Goal: Use online tool/utility

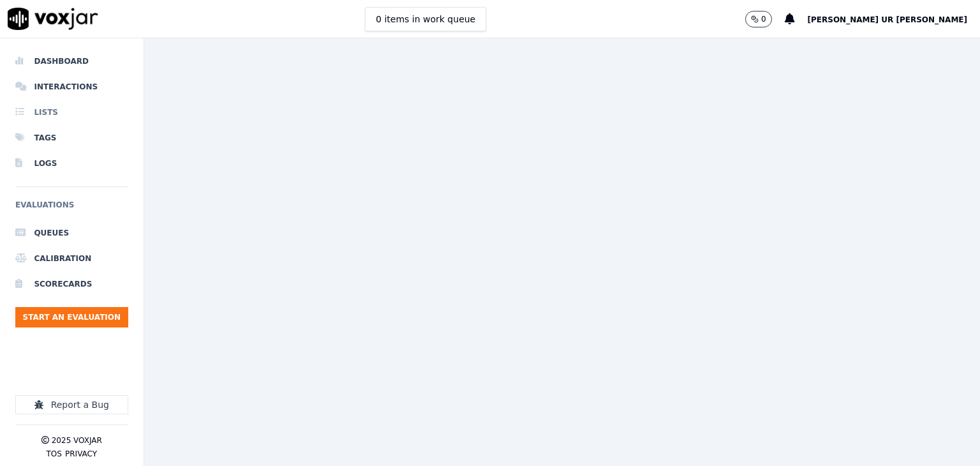
click at [43, 110] on li "Lists" at bounding box center [71, 113] width 113 height 26
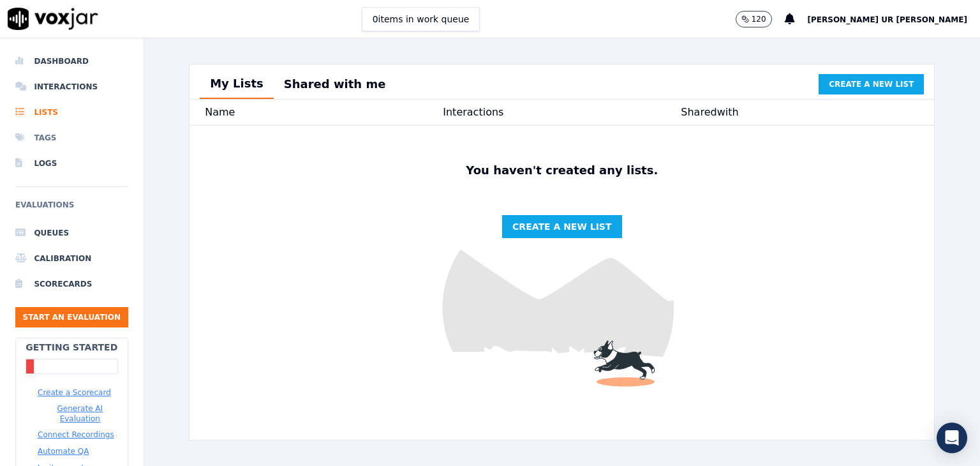
click at [46, 138] on li "Tags" at bounding box center [71, 138] width 113 height 26
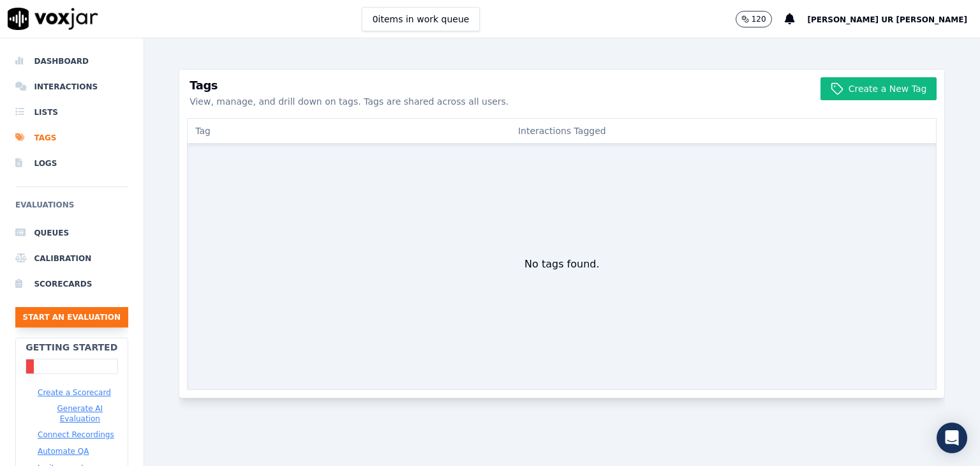
click at [60, 318] on button "Start an Evaluation" at bounding box center [71, 317] width 113 height 20
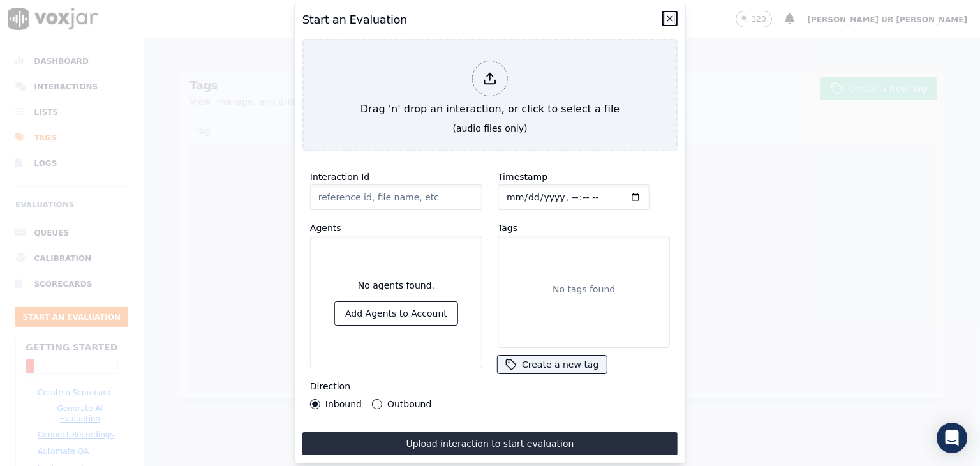
click at [666, 15] on icon "button" at bounding box center [670, 18] width 10 height 10
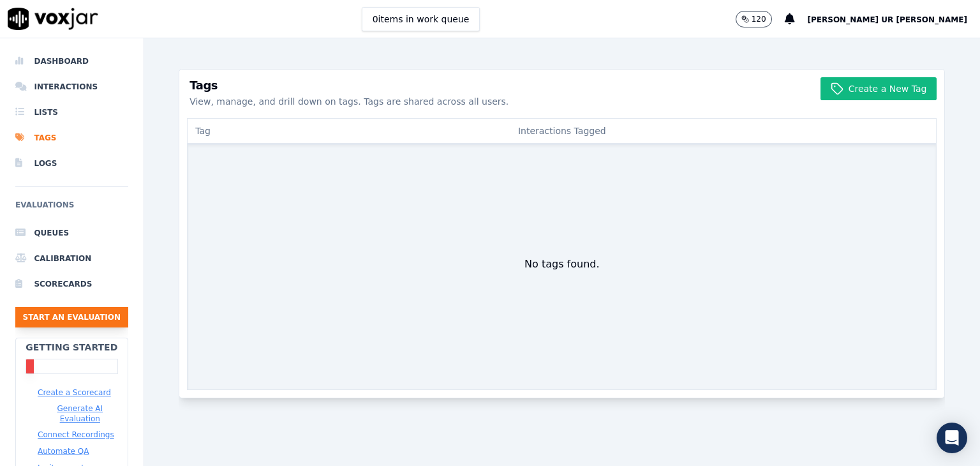
click at [75, 318] on button "Start an Evaluation" at bounding box center [71, 317] width 113 height 20
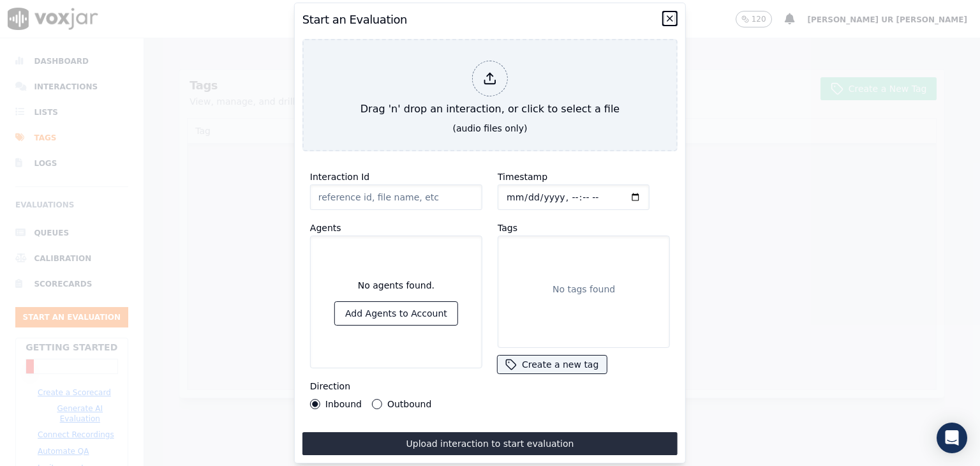
click at [670, 16] on icon "button" at bounding box center [669, 18] width 5 height 5
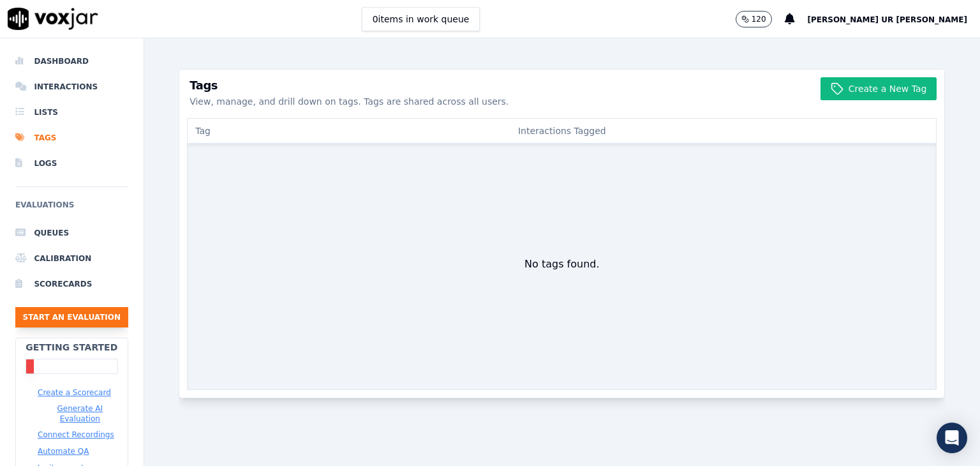
click at [66, 314] on button "Start an Evaluation" at bounding box center [71, 317] width 113 height 20
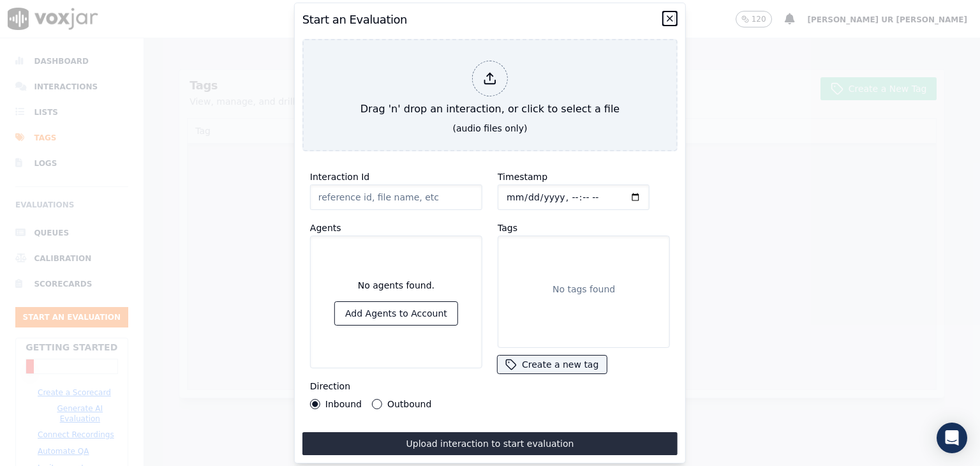
click at [669, 15] on icon "button" at bounding box center [670, 18] width 10 height 10
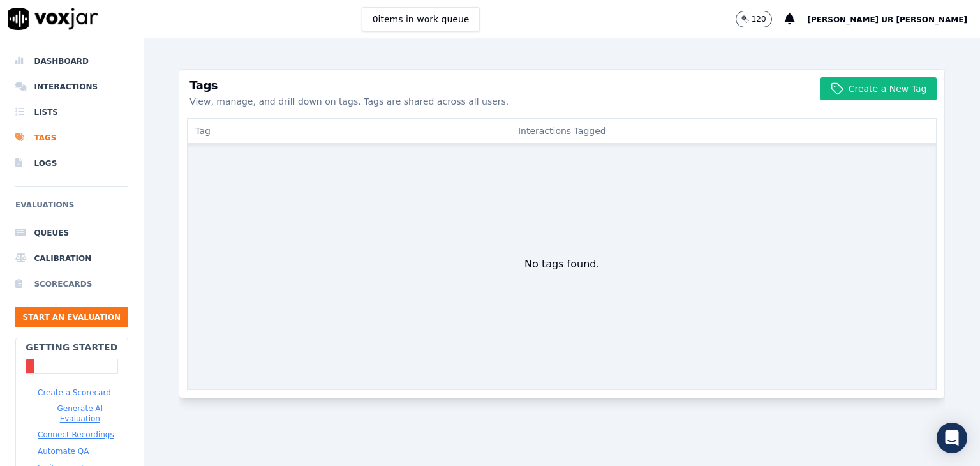
click at [48, 278] on li "Scorecards" at bounding box center [71, 284] width 113 height 26
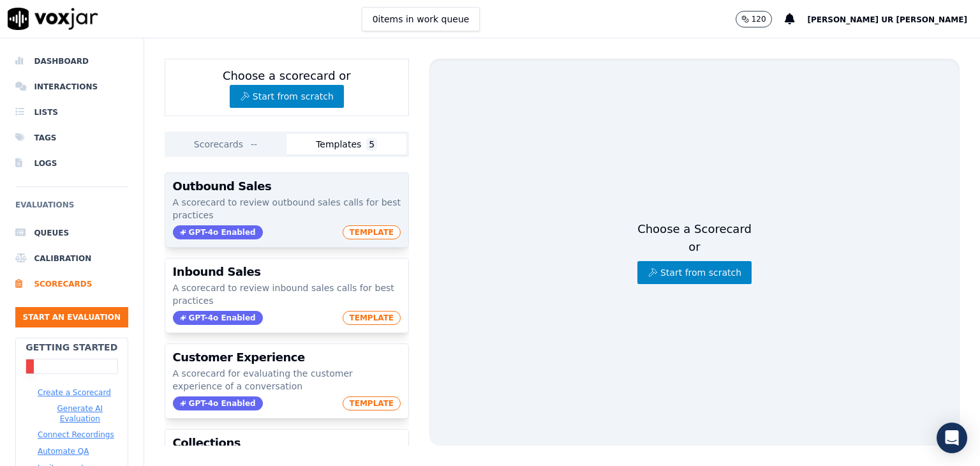
click at [357, 235] on span "TEMPLATE" at bounding box center [372, 232] width 59 height 14
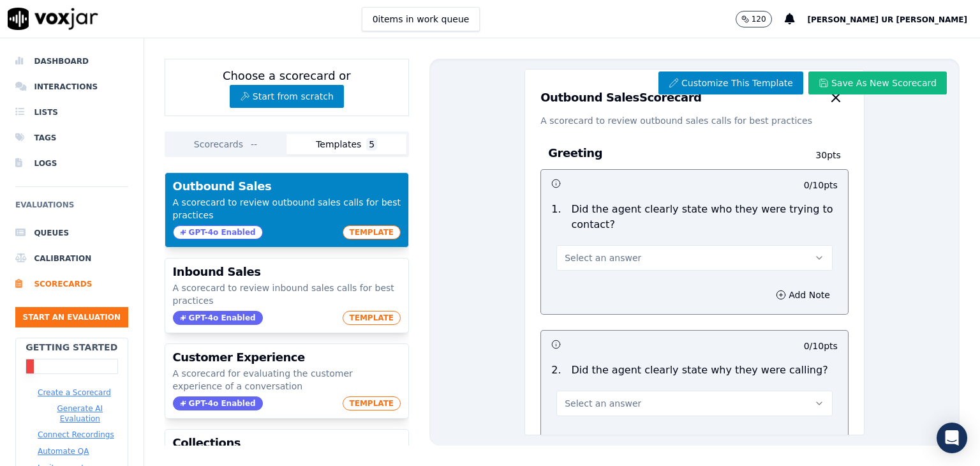
click at [664, 258] on button "Select an answer" at bounding box center [694, 258] width 276 height 26
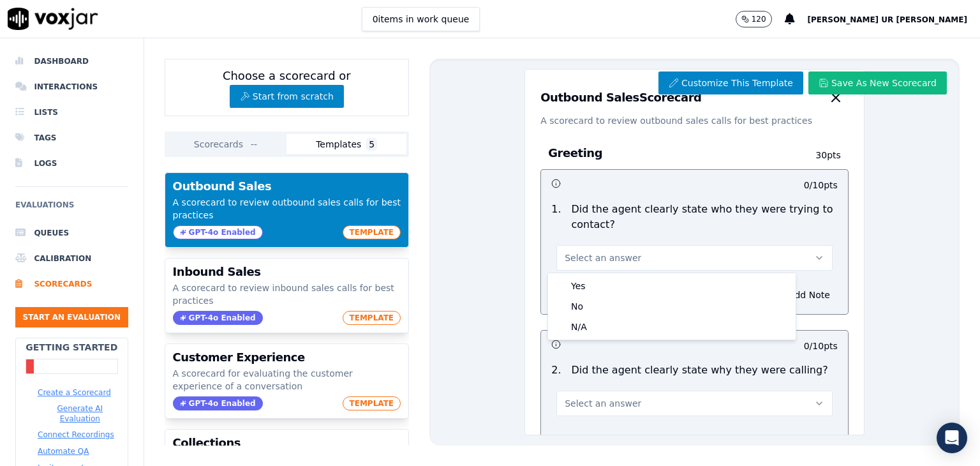
click at [546, 241] on div "Select an answer" at bounding box center [694, 251] width 297 height 38
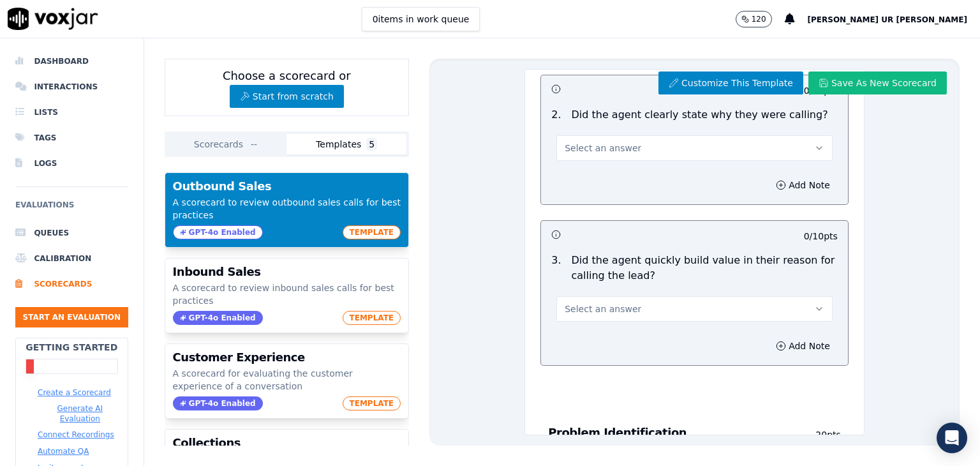
scroll to position [319, 0]
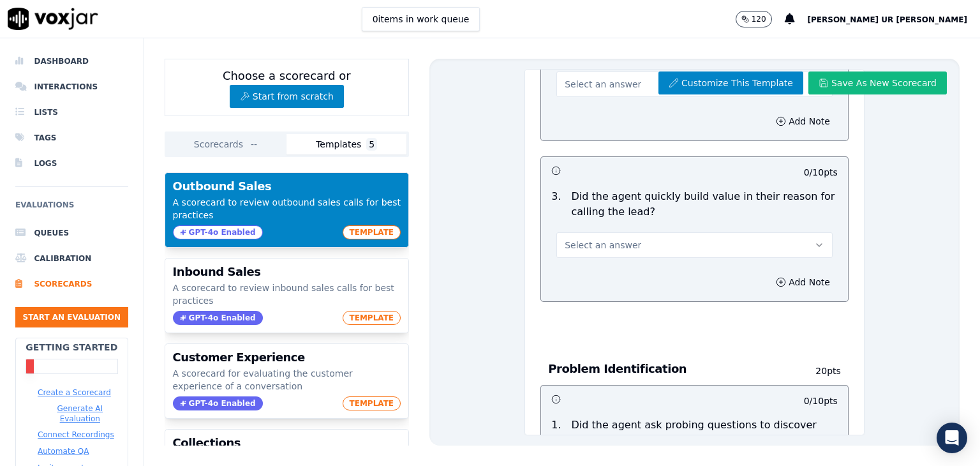
click at [624, 246] on button "Select an answer" at bounding box center [694, 245] width 276 height 26
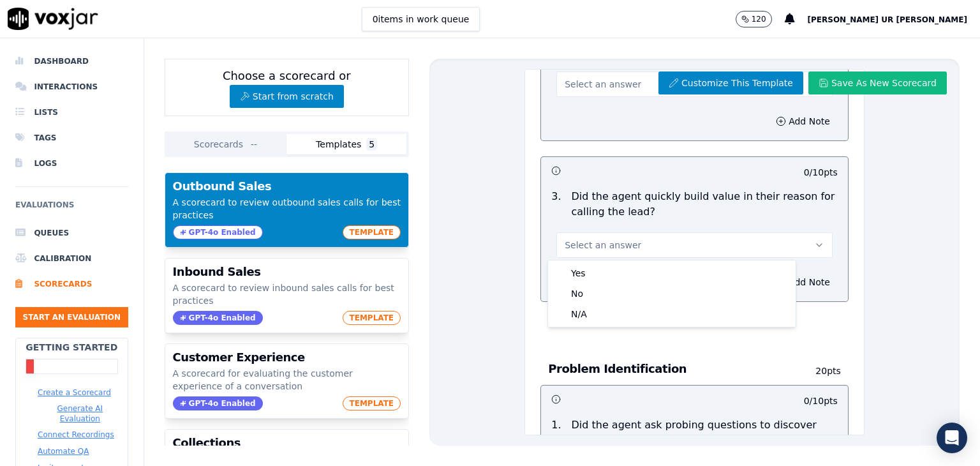
click at [624, 246] on button "Select an answer" at bounding box center [694, 245] width 276 height 26
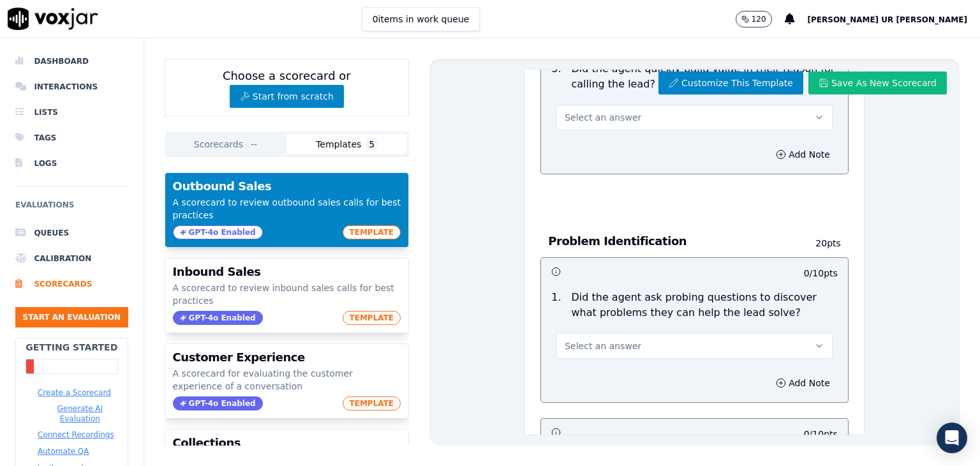
scroll to position [383, 0]
